Goal: Transaction & Acquisition: Purchase product/service

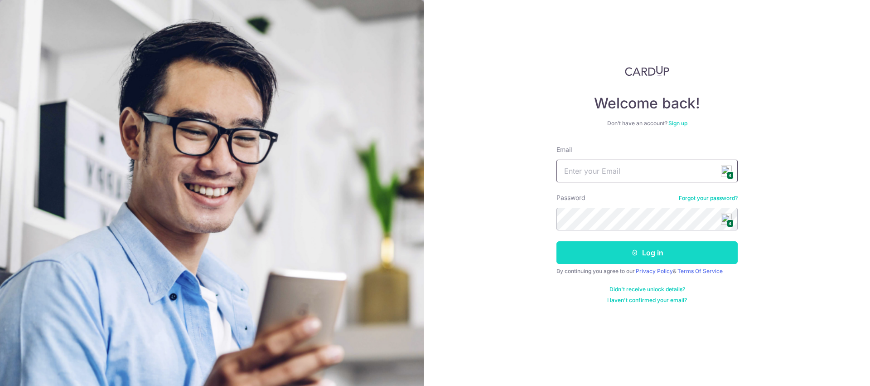
type input "[EMAIL_ADDRESS][DOMAIN_NAME]"
click at [662, 253] on button "Log in" at bounding box center [646, 252] width 181 height 23
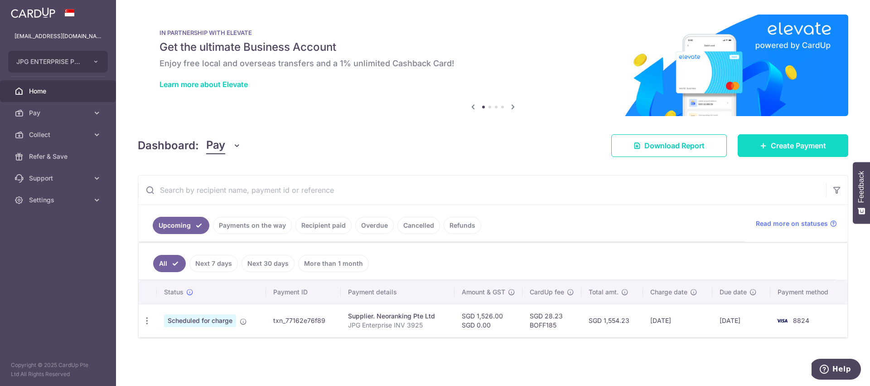
click at [795, 138] on link "Create Payment" at bounding box center [793, 145] width 111 height 23
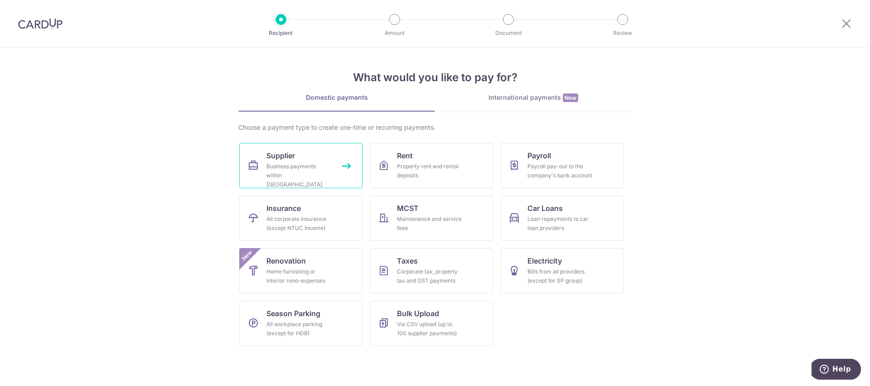
click at [297, 159] on link "Supplier Business payments within Singapore" at bounding box center [300, 165] width 123 height 45
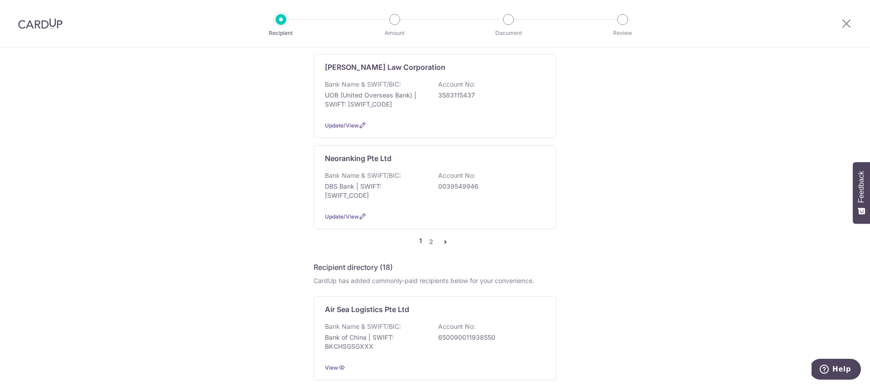
scroll to position [884, 0]
click at [430, 235] on link "2" at bounding box center [430, 240] width 11 height 11
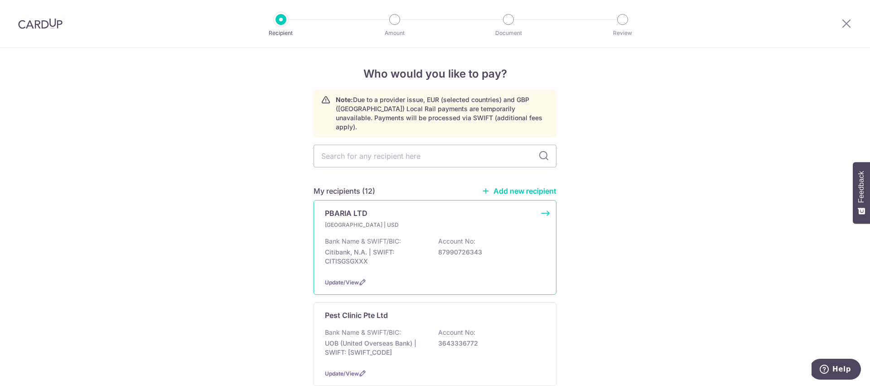
click at [405, 237] on div "Bank Name & SWIFT/BIC: Citibank, N.A. | SWIFT: CITISGSGXXX Account No: 87990726…" at bounding box center [435, 254] width 220 height 34
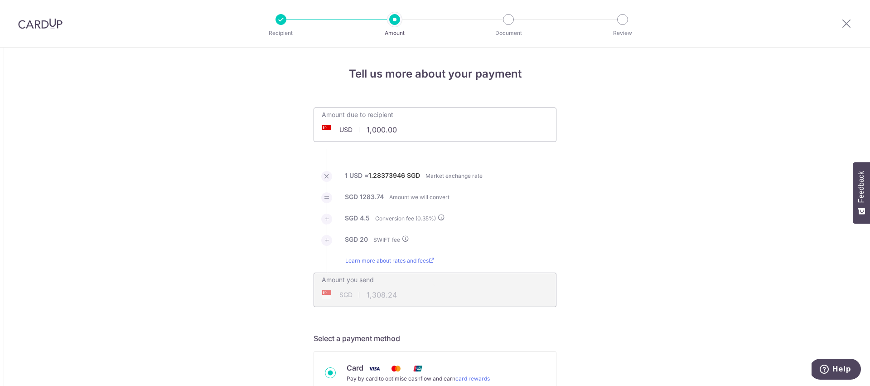
click at [398, 131] on input "1,000.00" at bounding box center [381, 129] width 134 height 21
type input "125.00"
type input "181.03"
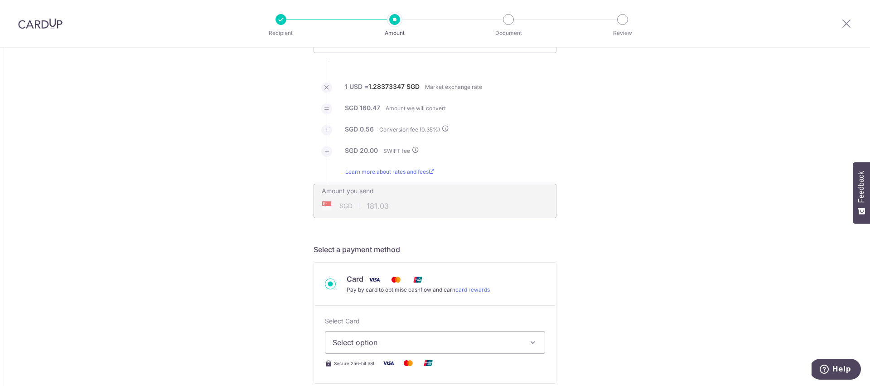
scroll to position [95, 0]
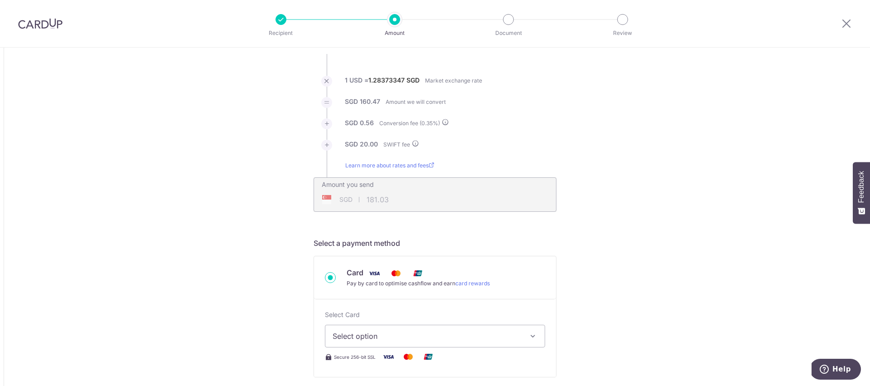
click at [360, 336] on span "Select option" at bounding box center [427, 335] width 188 height 11
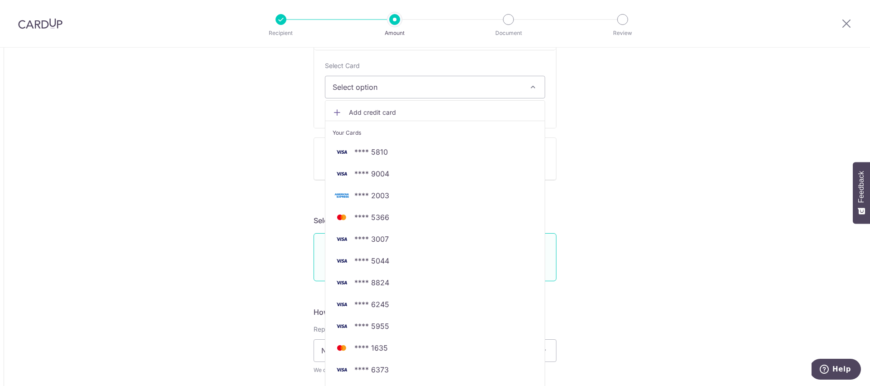
scroll to position [347, 0]
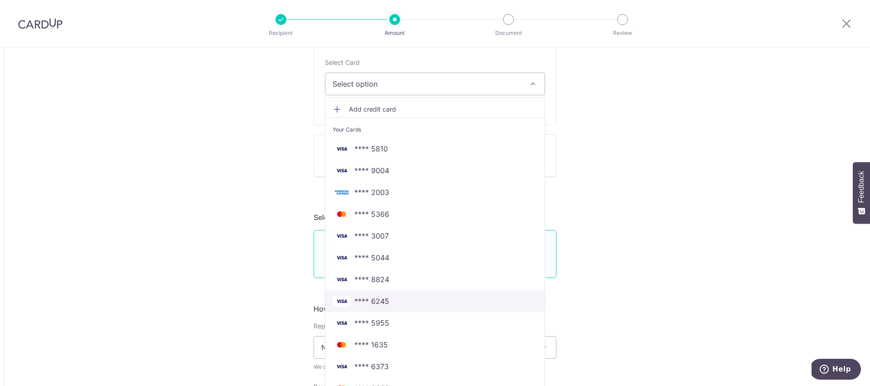
click at [400, 297] on span "**** 6245" at bounding box center [435, 300] width 205 height 11
type input "125.00"
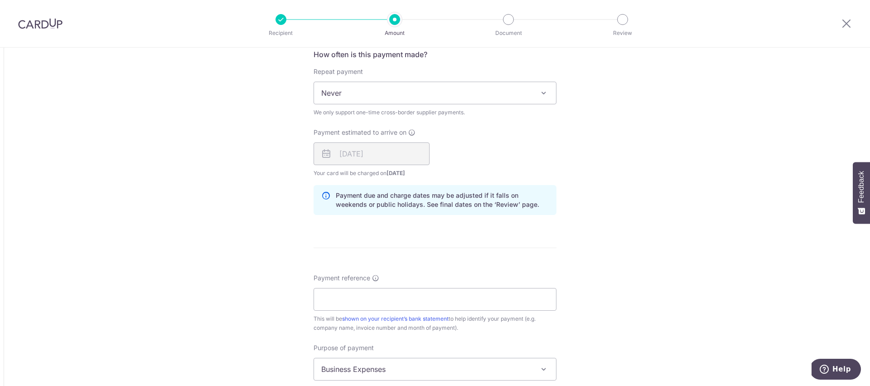
scroll to position [603, 0]
click at [328, 296] on input "Payment reference" at bounding box center [435, 297] width 243 height 23
type input "AMH-SG-250831"
click at [188, 306] on div "Tell us more about your payment Amount due to recipient USD 125.00 125 1 USD = …" at bounding box center [435, 66] width 870 height 1243
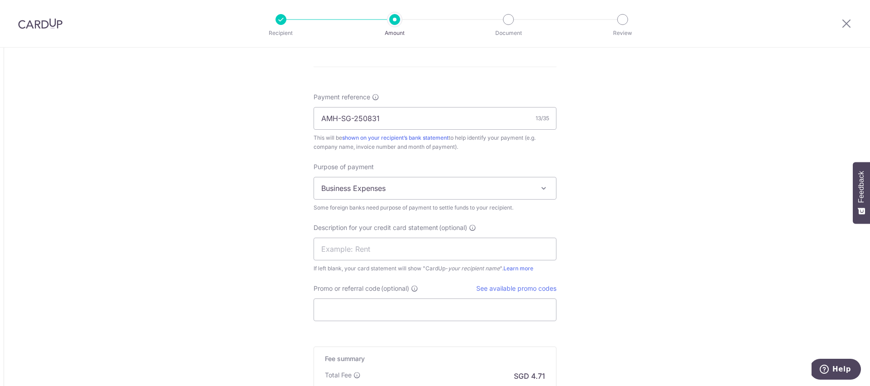
scroll to position [798, 0]
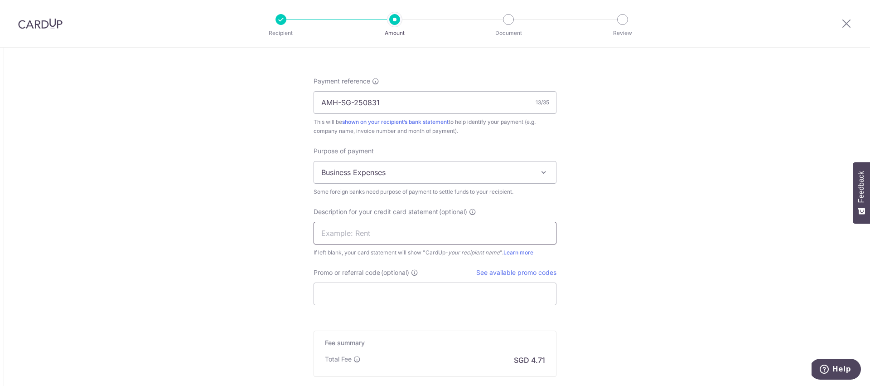
click at [335, 232] on input "text" at bounding box center [435, 233] width 243 height 23
type input "Hair Coat"
click at [330, 294] on input "Promo or referral code (optional)" at bounding box center [435, 293] width 243 height 23
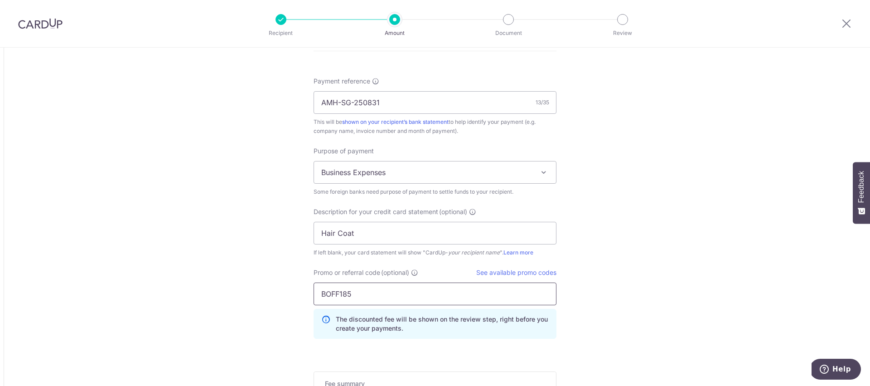
type input "BOFF185"
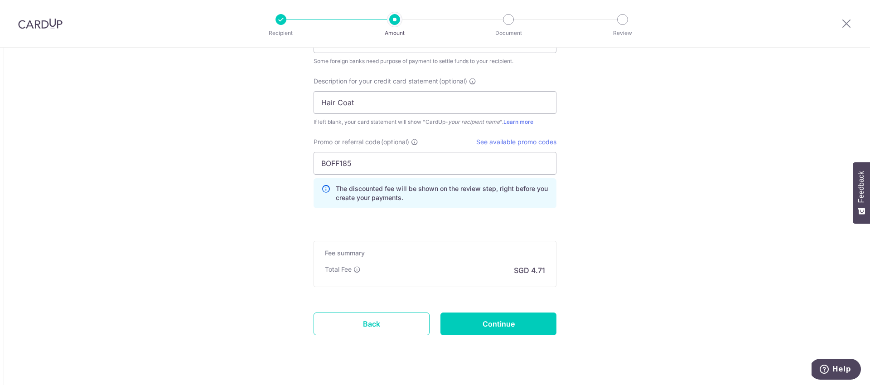
scroll to position [941, 0]
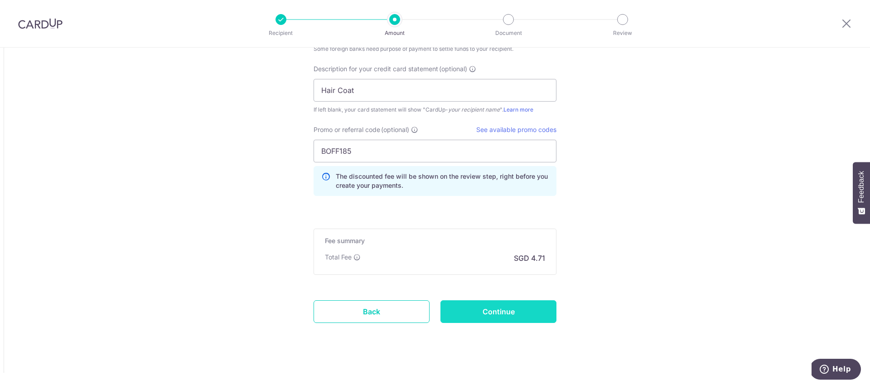
click at [492, 311] on input "Continue" at bounding box center [498, 311] width 116 height 23
type input "Create Schedule"
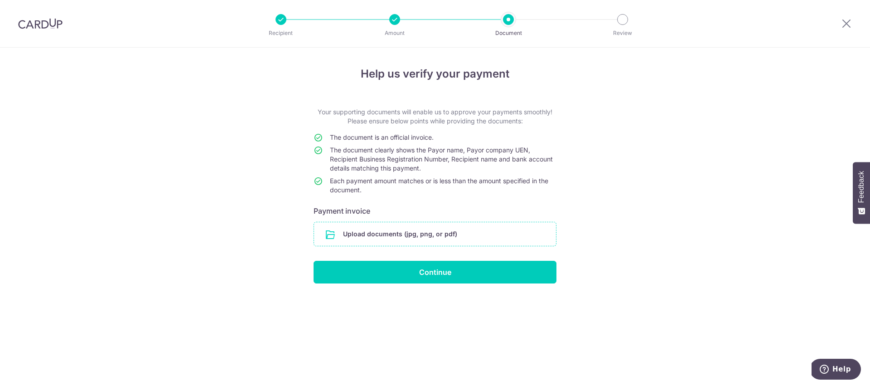
click at [444, 236] on input "file" at bounding box center [435, 234] width 242 height 24
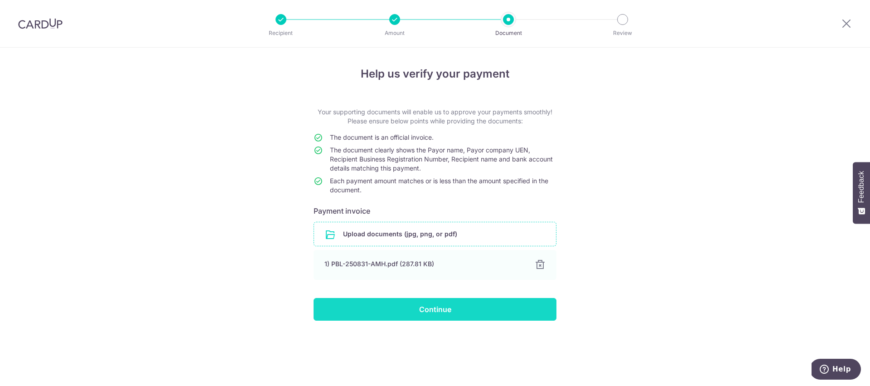
click at [436, 311] on input "Continue" at bounding box center [435, 309] width 243 height 23
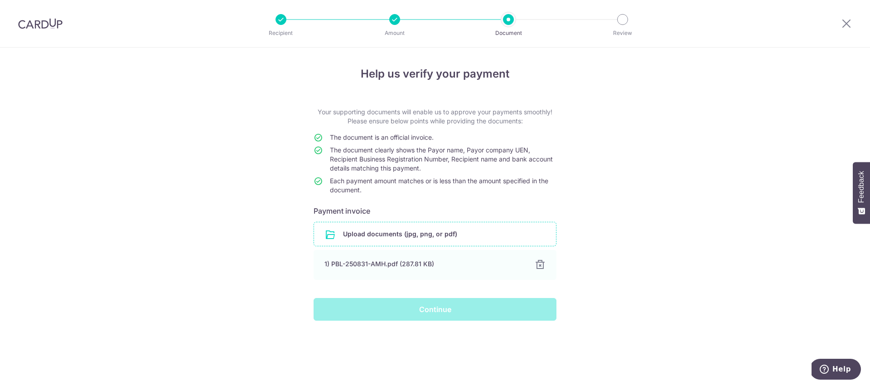
click at [435, 305] on div "Continue" at bounding box center [435, 309] width 254 height 23
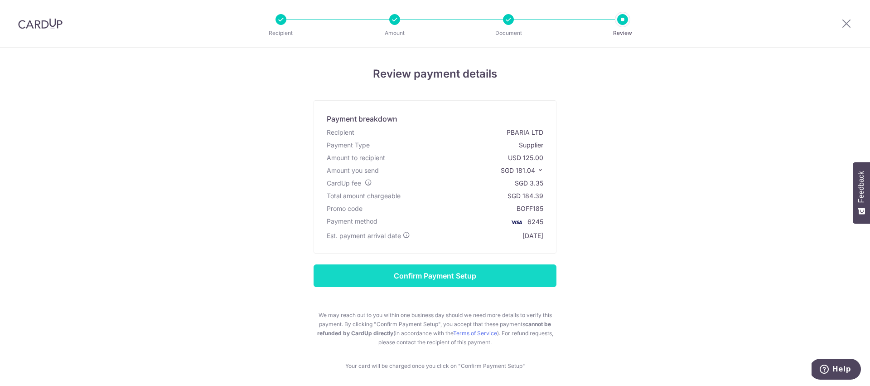
click at [440, 278] on input "Confirm Payment Setup" at bounding box center [435, 275] width 243 height 23
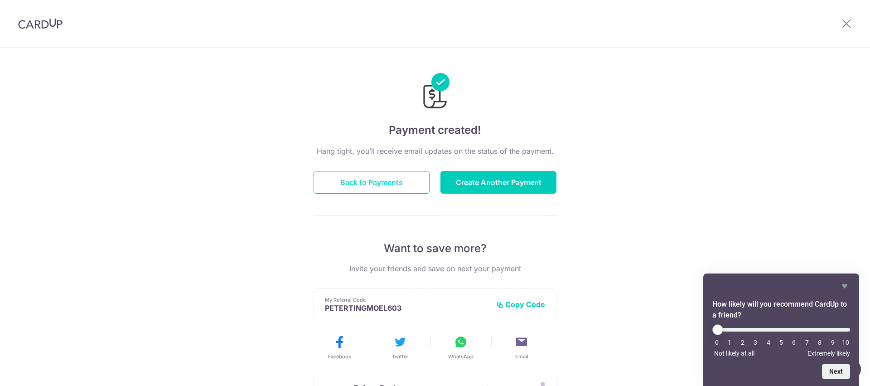
click at [343, 183] on button "Back to Payments" at bounding box center [372, 182] width 116 height 23
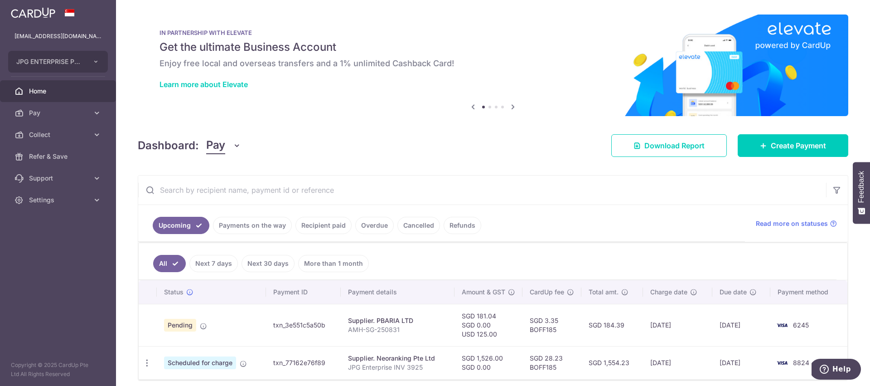
scroll to position [38, 0]
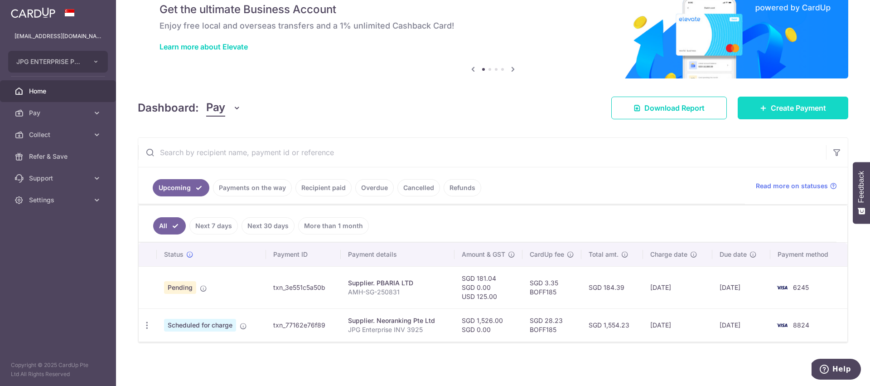
click at [775, 108] on span "Create Payment" at bounding box center [798, 107] width 55 height 11
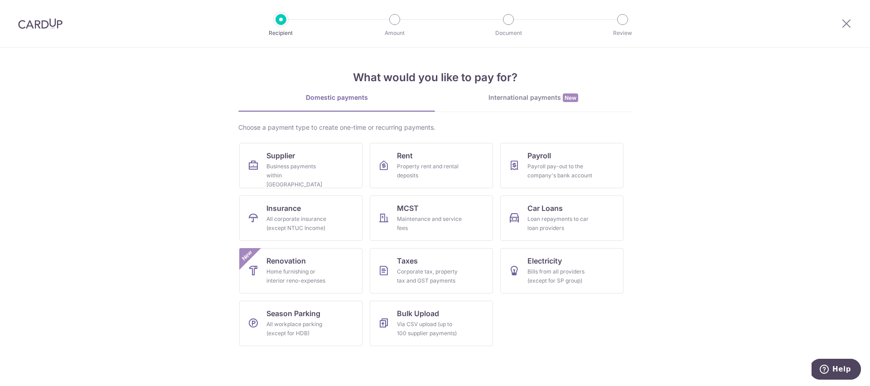
click at [521, 99] on div "International payments New" at bounding box center [533, 98] width 197 height 10
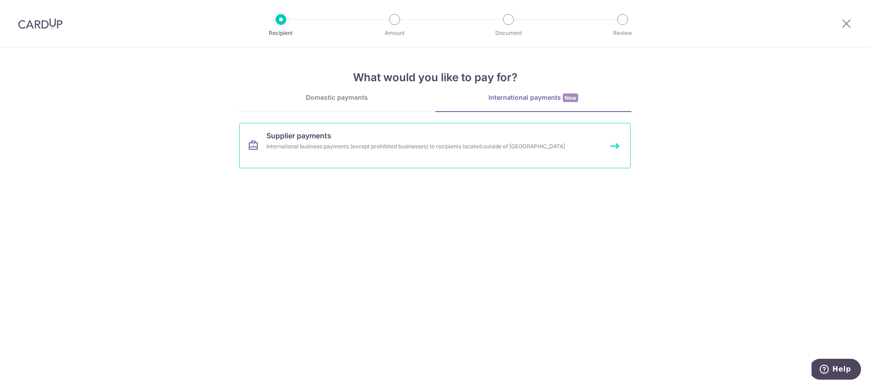
click at [410, 151] on link "Supplier payments International business payments (except prohibited businesses…" at bounding box center [434, 145] width 391 height 45
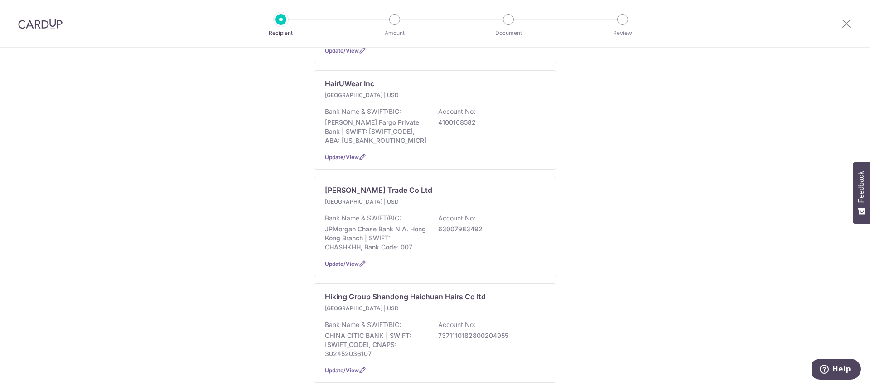
scroll to position [915, 0]
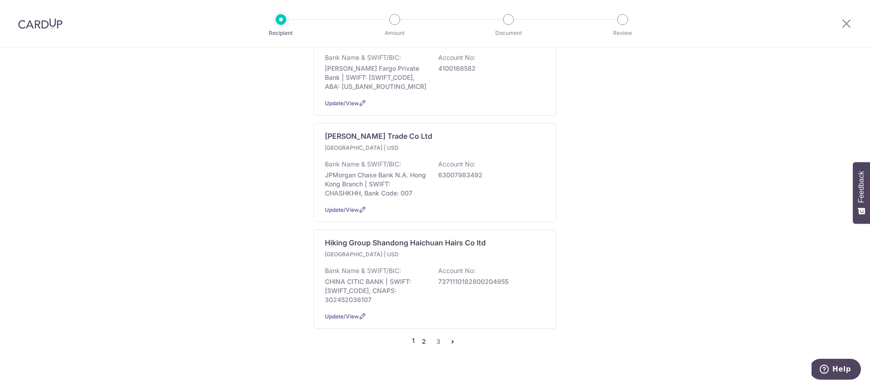
click at [424, 336] on link "2" at bounding box center [423, 341] width 11 height 11
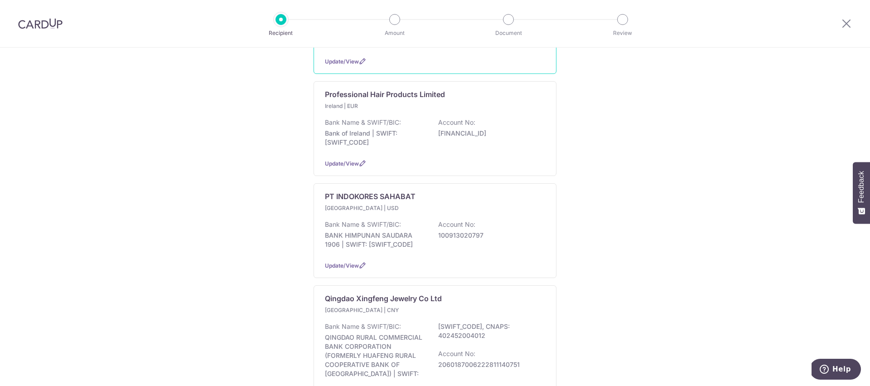
scroll to position [639, 0]
click at [412, 242] on p "BANK HIMPUNAN SAUDARA 1906 | SWIFT: HVBKIDJA" at bounding box center [375, 238] width 101 height 18
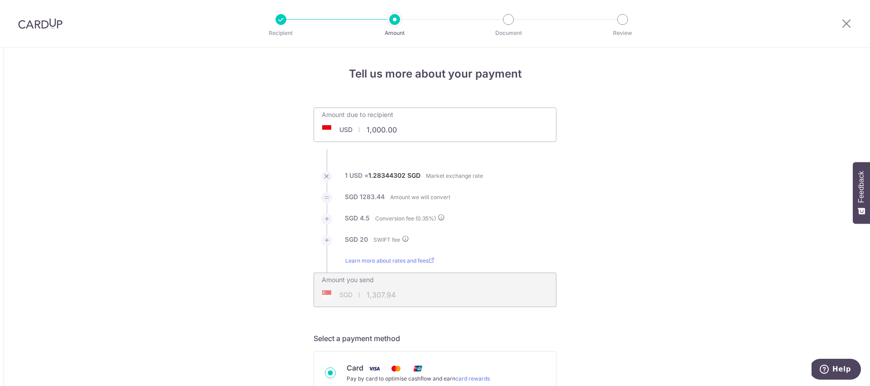
click at [401, 129] on input "1,000.00" at bounding box center [381, 129] width 134 height 21
type input "1,901.00"
type input "2,468.38"
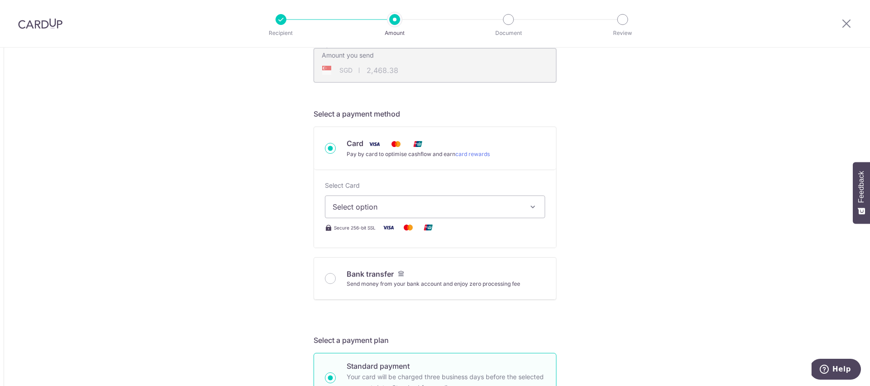
scroll to position [226, 0]
click at [344, 201] on span "Select option" at bounding box center [427, 205] width 188 height 11
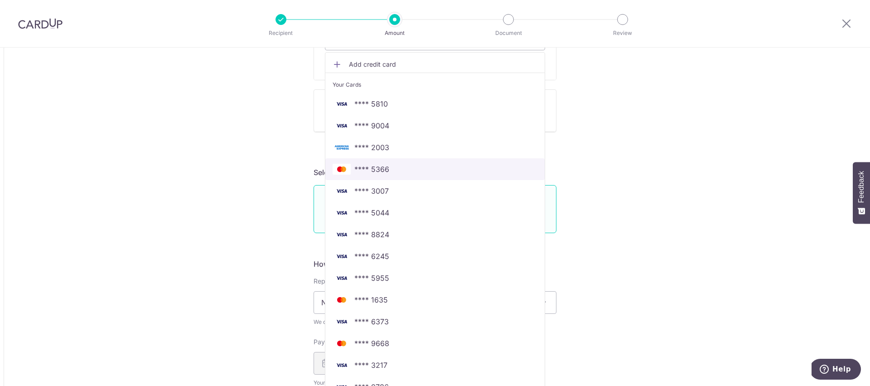
scroll to position [391, 0]
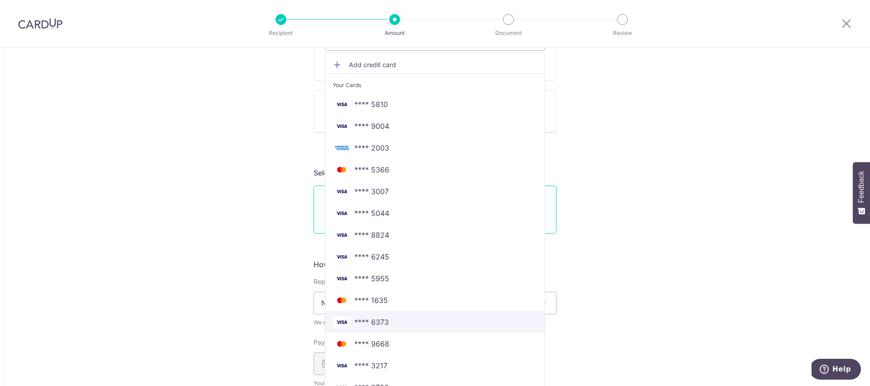
click at [394, 320] on span "**** 6373" at bounding box center [435, 321] width 205 height 11
type input "1,901.00"
type input "2,468.37"
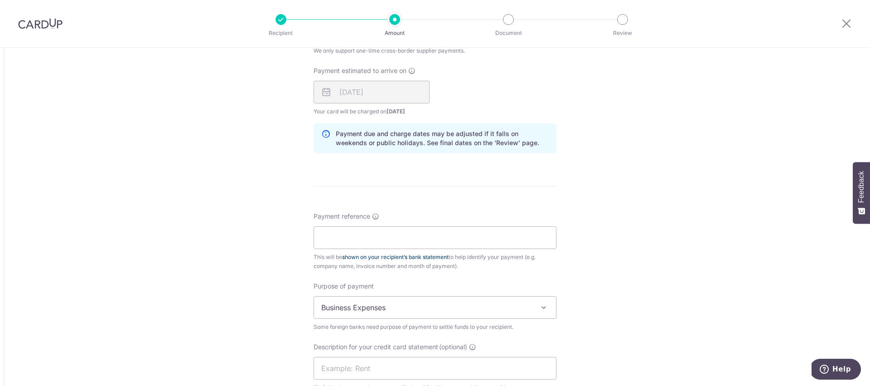
scroll to position [667, 0]
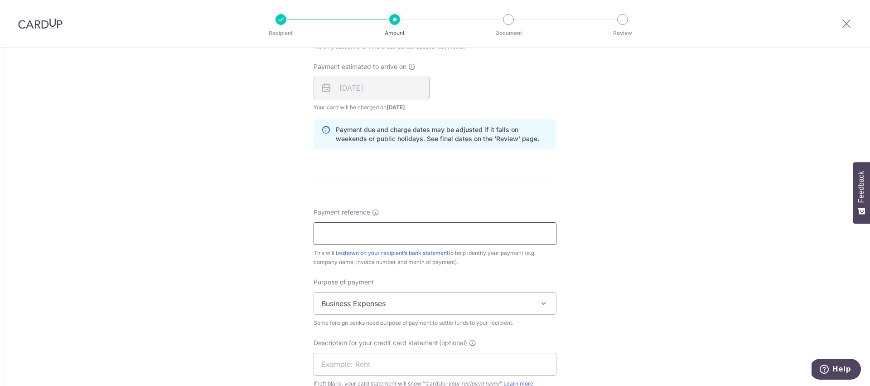
click at [346, 237] on input "Payment reference" at bounding box center [435, 233] width 243 height 23
type input "JPG Enterprise Pte Ltd"
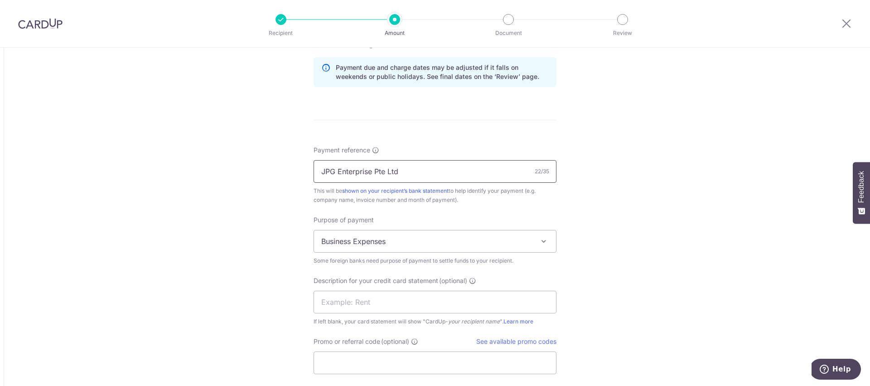
scroll to position [773, 0]
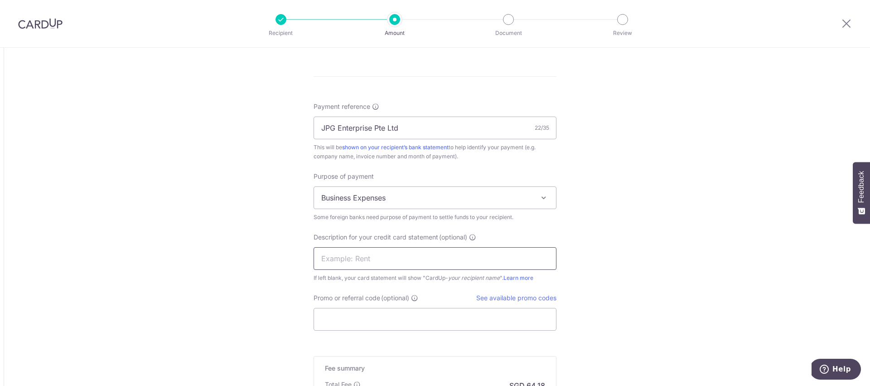
click at [338, 261] on input "text" at bounding box center [435, 258] width 243 height 23
type input "Indokores"
click at [337, 315] on input "Promo or referral code (optional)" at bounding box center [435, 319] width 243 height 23
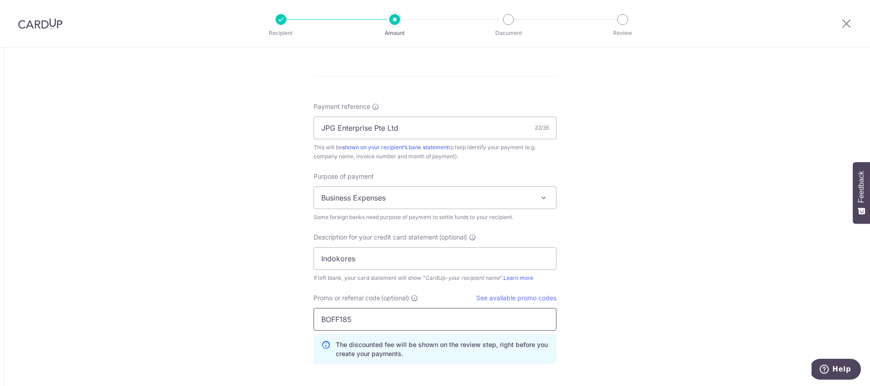
type input "BOFF185"
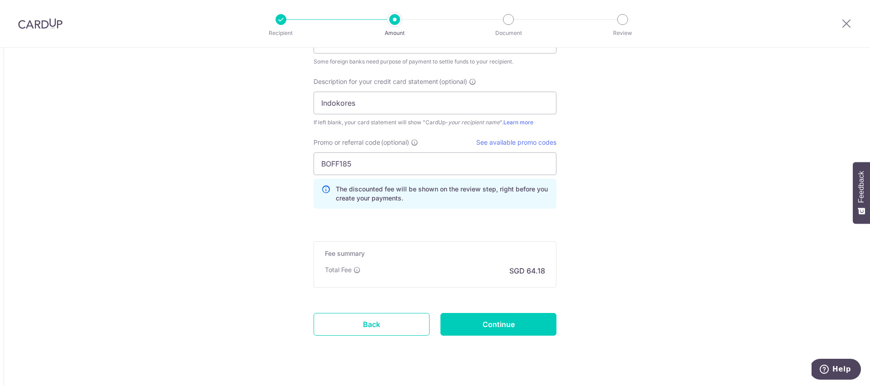
scroll to position [942, 0]
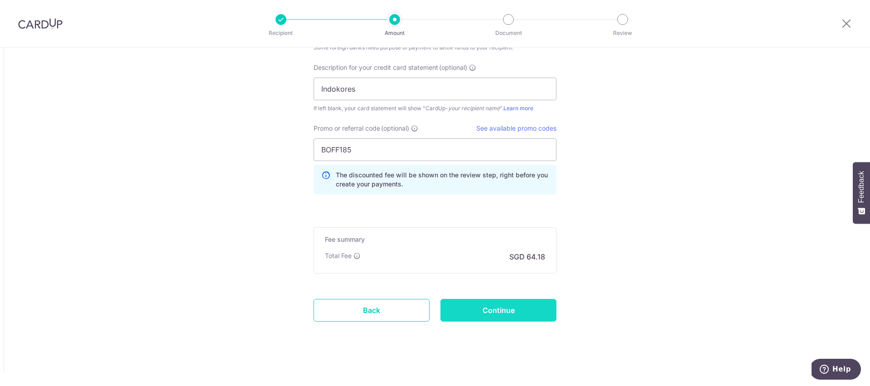
click at [510, 314] on input "Continue" at bounding box center [498, 310] width 116 height 23
type input "Create Schedule"
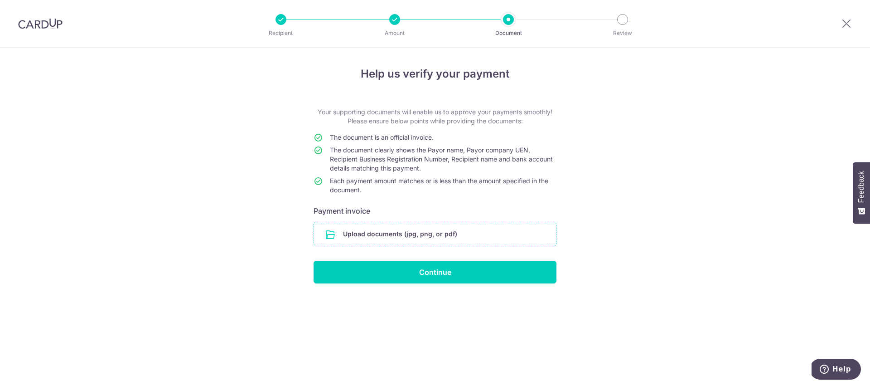
click at [436, 232] on input "file" at bounding box center [435, 234] width 242 height 24
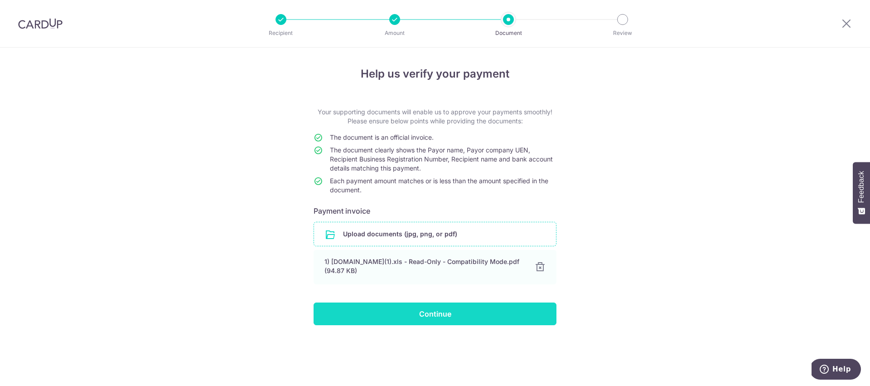
click at [414, 313] on input "Continue" at bounding box center [435, 313] width 243 height 23
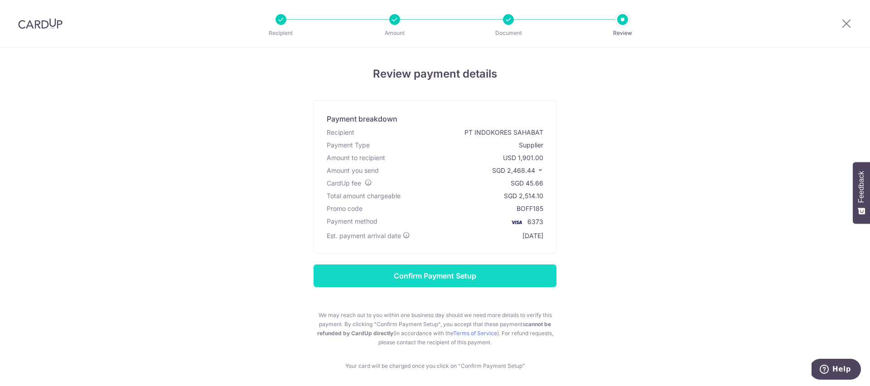
click at [460, 283] on input "Confirm Payment Setup" at bounding box center [435, 275] width 243 height 23
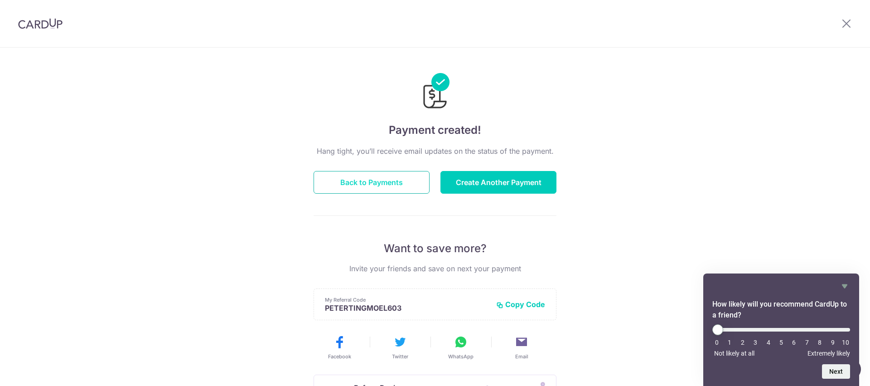
click at [359, 179] on button "Back to Payments" at bounding box center [372, 182] width 116 height 23
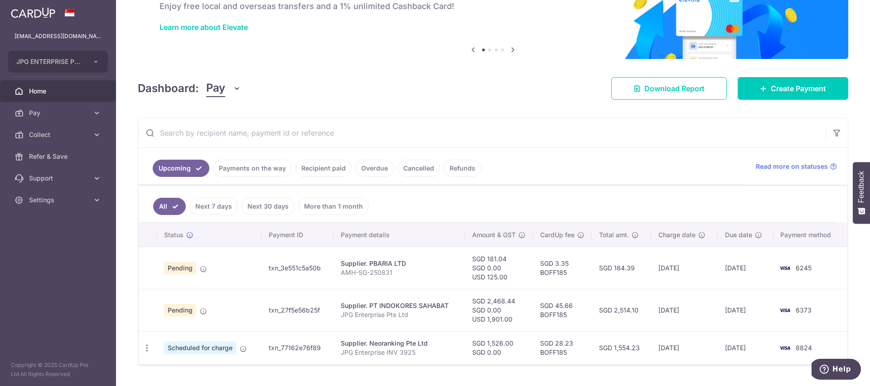
scroll to position [61, 0]
